Goal: Task Accomplishment & Management: Use online tool/utility

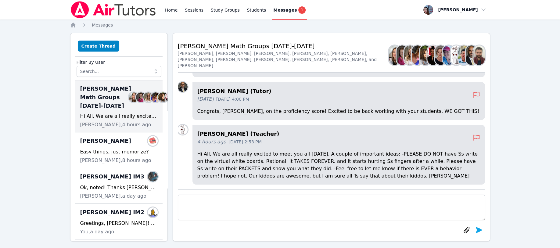
scroll to position [-100, 0]
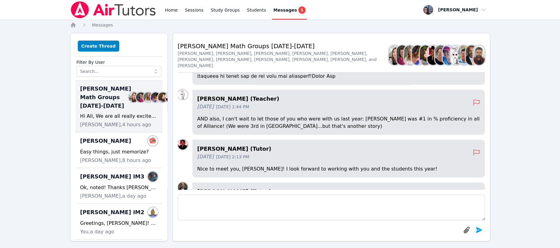
click at [97, 181] on span "Jason IM3" at bounding box center [112, 176] width 64 height 9
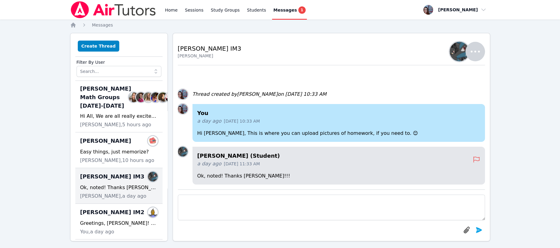
scroll to position [0, 0]
click at [69, 22] on div "Home Sessions Study Groups Students Messages 1 Open user menu Leah Hoff Open ma…" at bounding box center [280, 126] width 560 height 253
click at [70, 26] on icon "Breadcrumb" at bounding box center [73, 25] width 6 height 6
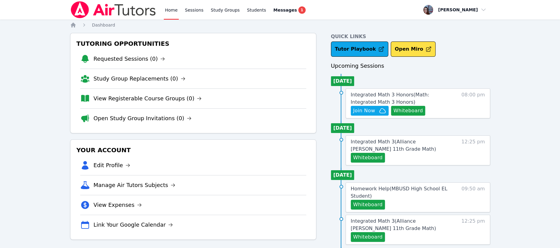
click at [402, 109] on button "Whiteboard" at bounding box center [408, 111] width 34 height 10
click at [368, 112] on span "Join Now" at bounding box center [364, 110] width 22 height 7
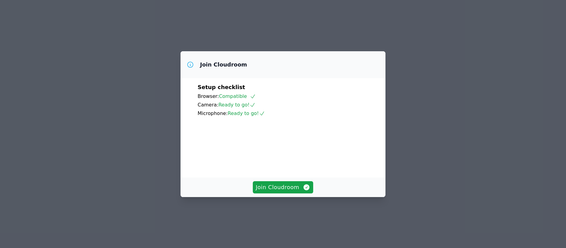
click at [265, 192] on span "Join Cloudroom" at bounding box center [283, 187] width 55 height 9
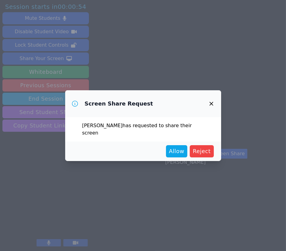
click at [184, 148] on span "Allow" at bounding box center [176, 151] width 15 height 9
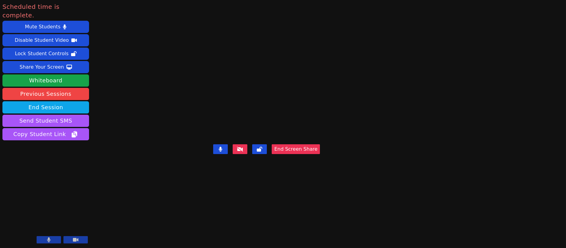
click at [35, 101] on button "End Session" at bounding box center [45, 107] width 87 height 12
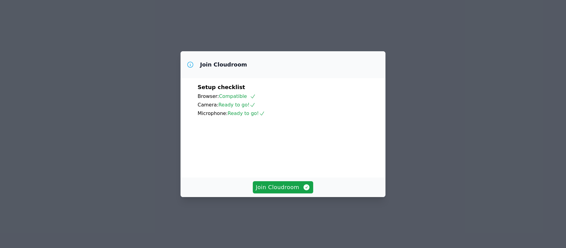
click at [286, 192] on span "Join Cloudroom" at bounding box center [283, 187] width 55 height 9
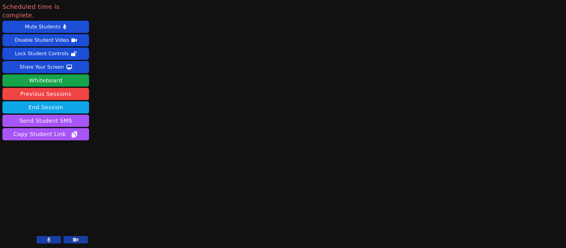
click at [42, 101] on button "End Session" at bounding box center [45, 107] width 87 height 12
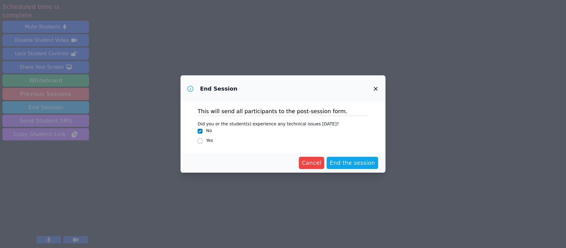
click at [349, 158] on button "End the session" at bounding box center [353, 163] width 52 height 12
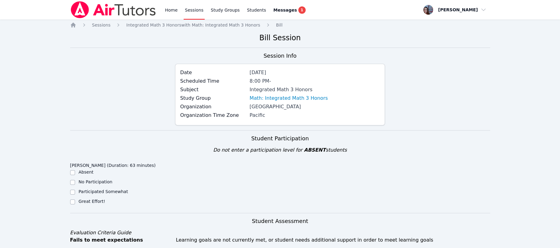
scroll to position [41, 0]
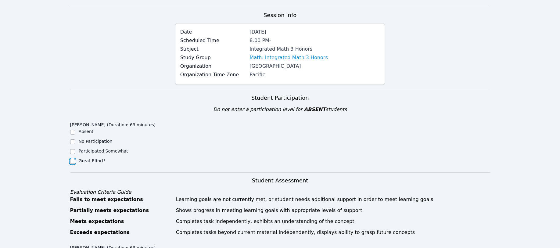
click at [72, 159] on input "Great Effort!" at bounding box center [72, 161] width 5 height 5
checkbox input "true"
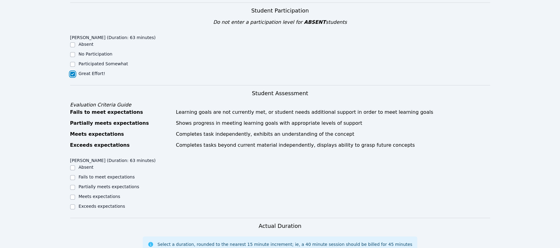
scroll to position [163, 0]
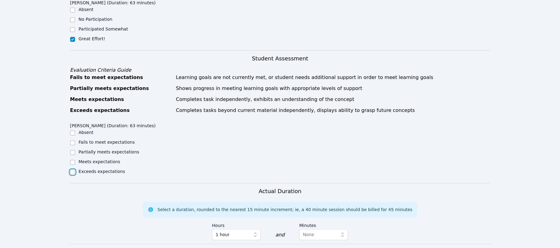
click at [73, 172] on input "Exceeds expectations" at bounding box center [72, 172] width 5 height 5
checkbox input "true"
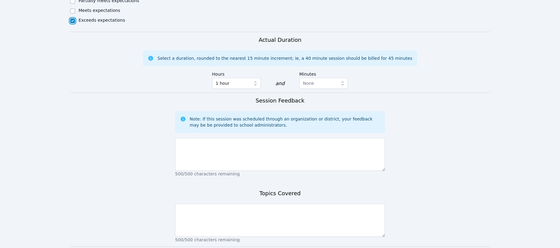
scroll to position [325, 0]
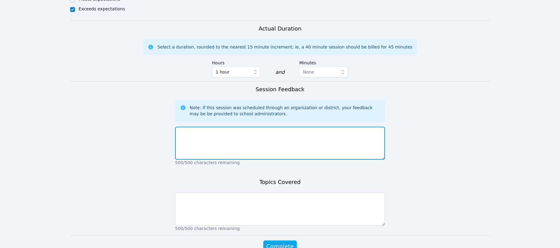
click at [183, 132] on textarea at bounding box center [280, 143] width 210 height 33
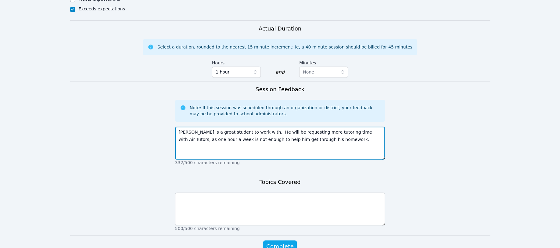
type textarea "Jason is a great student to work with. He will be requesting more tutoring time…"
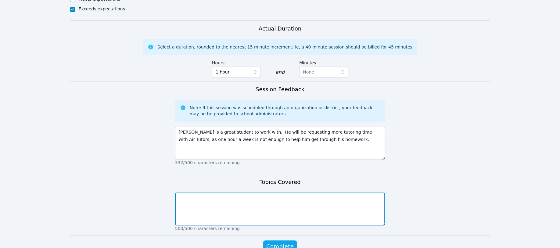
click at [184, 200] on textarea at bounding box center [280, 208] width 210 height 33
type textarea "factoring polynomials using box method, quadratic formula, grouping"
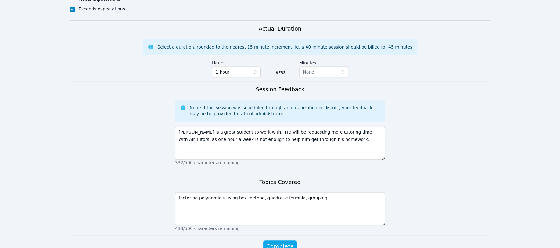
click at [279, 243] on span "Complete" at bounding box center [279, 246] width 27 height 9
